Goal: Task Accomplishment & Management: Manage account settings

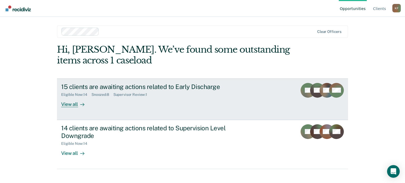
click at [93, 88] on div "15 clients are awaiting actions related to Early Discharge" at bounding box center [153, 87] width 185 height 8
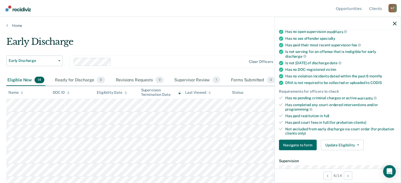
scroll to position [79, 0]
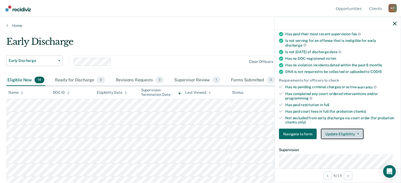
click at [352, 131] on button "Update Eligibility" at bounding box center [342, 134] width 43 height 11
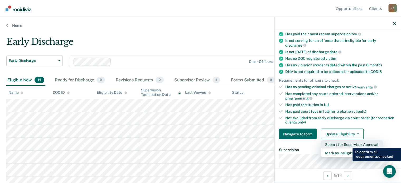
click at [349, 144] on button "Submit for Supervisor Approval" at bounding box center [352, 145] width 62 height 8
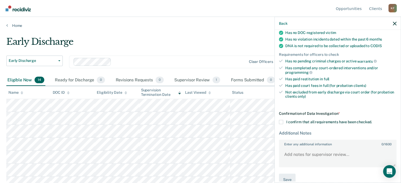
scroll to position [112, 0]
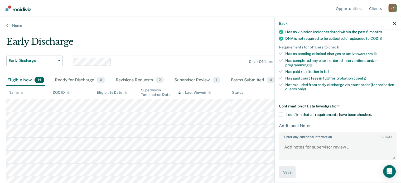
click at [282, 113] on span at bounding box center [281, 115] width 4 height 4
click at [372, 113] on input "I confirm that all requirements have been checked." at bounding box center [372, 113] width 0 height 0
click at [350, 145] on textarea "Enter any additional information 0 / 1600" at bounding box center [338, 150] width 117 height 20
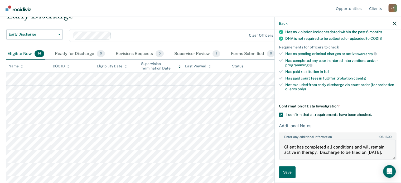
scroll to position [53, 0]
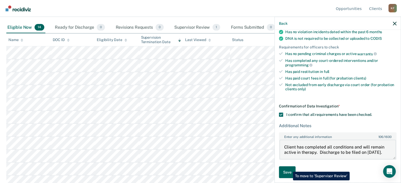
type textarea "Client has completed all conditions and will remain active in therapy. Discharg…"
click at [289, 168] on button "Save" at bounding box center [287, 172] width 17 height 12
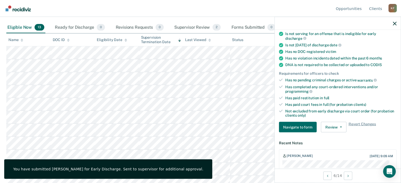
scroll to position [0, 0]
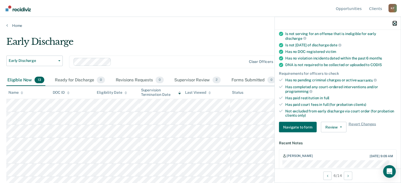
click at [396, 23] on icon "button" at bounding box center [395, 24] width 4 height 4
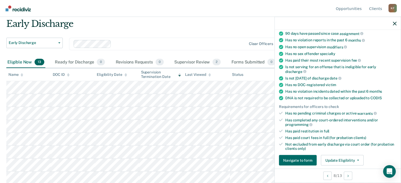
scroll to position [26, 0]
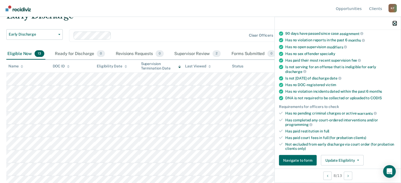
click at [395, 23] on icon "button" at bounding box center [395, 24] width 4 height 4
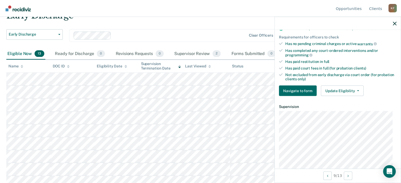
scroll to position [132, 0]
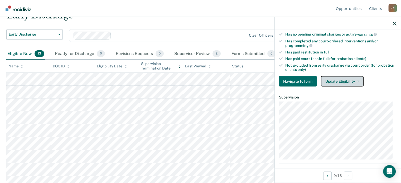
click at [358, 79] on button "Update Eligibility" at bounding box center [342, 81] width 43 height 11
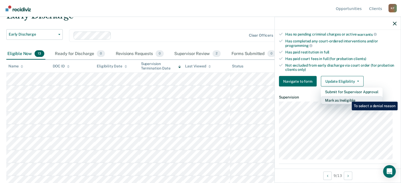
click at [348, 98] on button "Mark as Ineligible" at bounding box center [352, 100] width 62 height 8
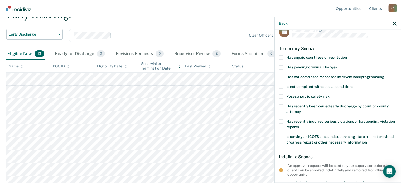
scroll to position [1, 0]
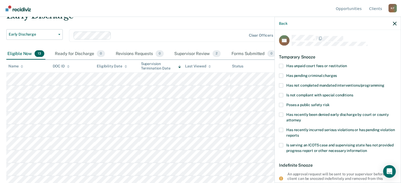
click at [282, 103] on span at bounding box center [281, 105] width 4 height 4
click at [330, 103] on input "Poses a public safety risk" at bounding box center [330, 103] width 0 height 0
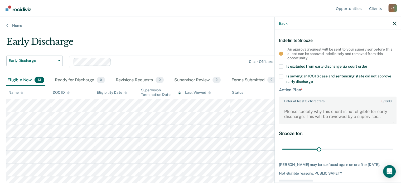
scroll to position [117, 0]
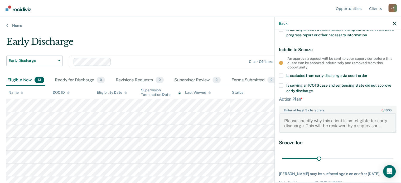
click at [349, 115] on textarea "Enter at least 3 characters 0 / 1600" at bounding box center [338, 123] width 117 height 20
click at [328, 115] on textarea "Enter at least 3 characters 0 / 1600" at bounding box center [338, 123] width 117 height 20
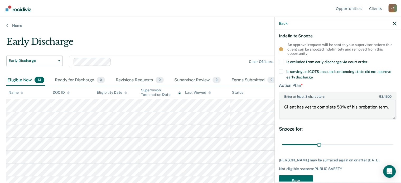
scroll to position [144, 0]
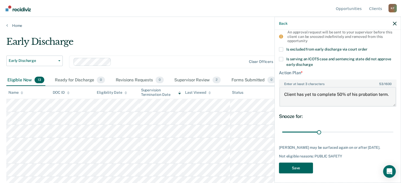
type textarea "Client has yet to complete 50% of his probation term."
click at [298, 167] on button "Save" at bounding box center [296, 168] width 34 height 11
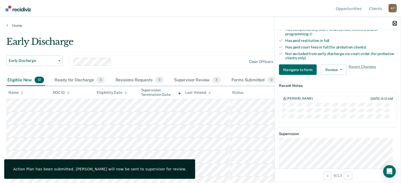
click at [394, 23] on icon "button" at bounding box center [395, 24] width 4 height 4
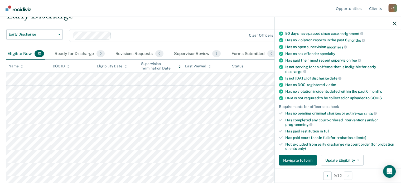
scroll to position [79, 0]
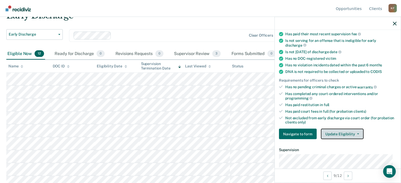
click at [356, 131] on button "Update Eligibility" at bounding box center [342, 134] width 43 height 11
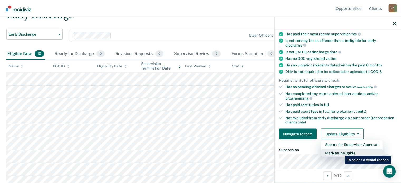
click at [341, 152] on button "Mark as Ineligible" at bounding box center [352, 153] width 62 height 8
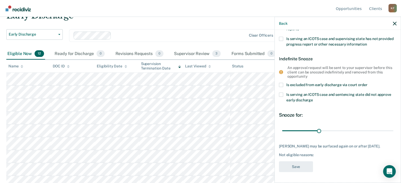
scroll to position [111, 0]
drag, startPoint x: 318, startPoint y: 127, endPoint x: 346, endPoint y: 129, distance: 28.3
type input "54"
click at [346, 129] on input "range" at bounding box center [337, 130] width 111 height 9
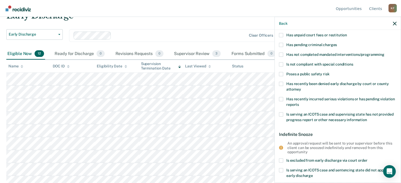
scroll to position [6, 0]
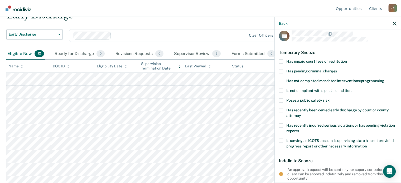
click at [280, 99] on span at bounding box center [281, 100] width 4 height 4
click at [330, 98] on input "Poses a public safety risk" at bounding box center [330, 98] width 0 height 0
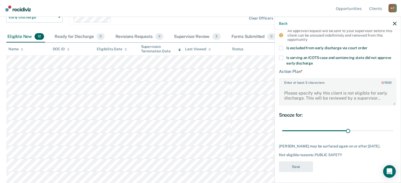
scroll to position [53, 0]
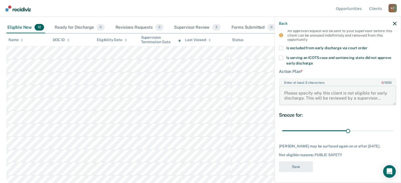
click at [305, 86] on textarea "Enter at least 3 characters 0 / 1600" at bounding box center [338, 96] width 117 height 20
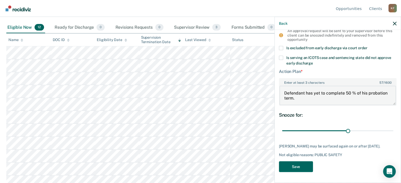
type textarea "Defendant has yet to complete 50 % of his probation term."
click at [293, 168] on button "Save" at bounding box center [296, 167] width 34 height 11
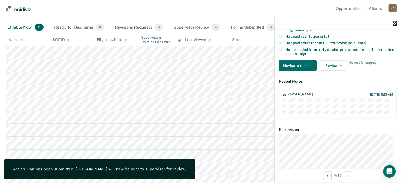
click at [394, 23] on icon "button" at bounding box center [395, 24] width 4 height 4
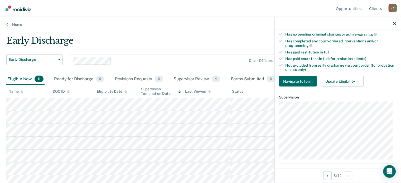
scroll to position [0, 0]
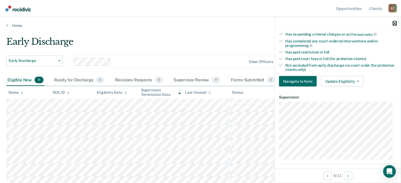
click at [396, 22] on icon "button" at bounding box center [395, 24] width 4 height 4
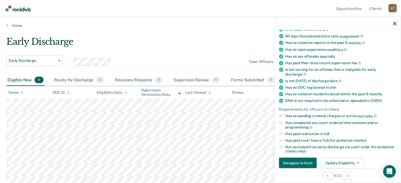
scroll to position [53, 0]
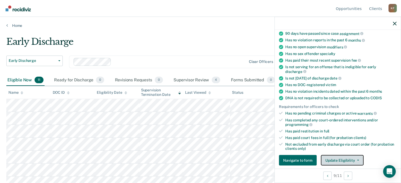
click at [357, 160] on icon "button" at bounding box center [358, 160] width 2 height 1
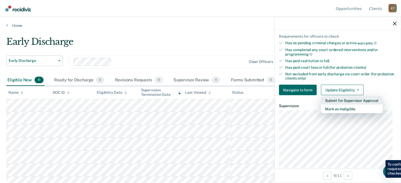
scroll to position [132, 0]
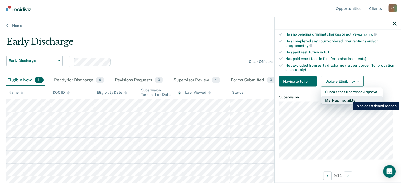
click at [349, 98] on button "Mark as Ineligible" at bounding box center [352, 100] width 62 height 8
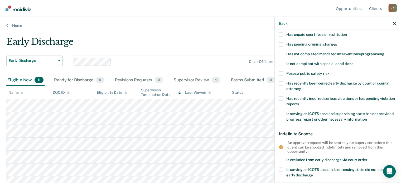
scroll to position [32, 0]
click at [282, 73] on span at bounding box center [281, 74] width 4 height 4
click at [330, 72] on input "Poses a public safety risk" at bounding box center [330, 72] width 0 height 0
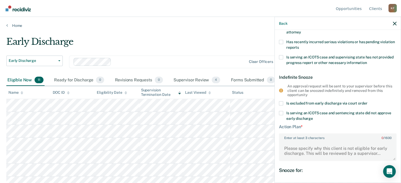
scroll to position [138, 0]
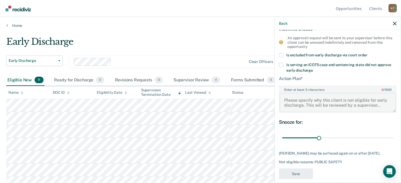
click at [312, 95] on textarea "Enter at least 3 characters 0 / 1600" at bounding box center [338, 103] width 117 height 20
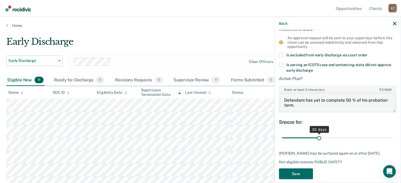
type textarea "Defendant has yet to complete 50 % of his probation term."
drag, startPoint x: 318, startPoint y: 137, endPoint x: 322, endPoint y: 138, distance: 4.8
type input "34"
click at [322, 138] on input "range" at bounding box center [337, 137] width 111 height 9
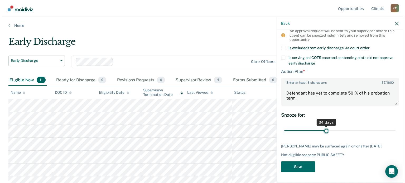
scroll to position [148, 0]
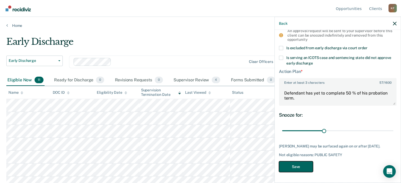
click at [296, 165] on button "Save" at bounding box center [296, 167] width 34 height 11
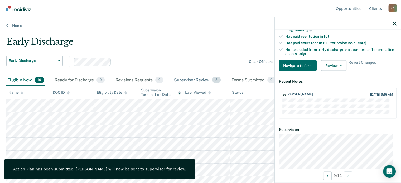
click at [190, 79] on div "Supervisor Review 5" at bounding box center [197, 81] width 49 height 12
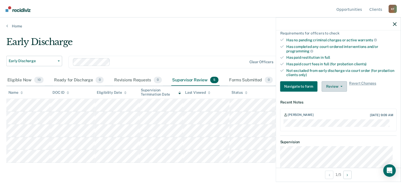
scroll to position [132, 0]
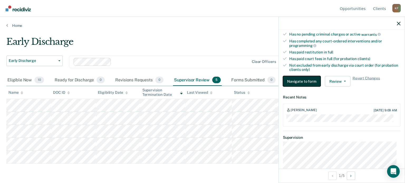
click at [300, 81] on button "Navigate to form" at bounding box center [302, 81] width 38 height 11
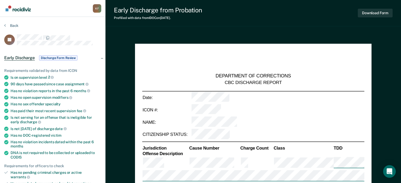
type textarea "x"
